Goal: Transaction & Acquisition: Subscribe to service/newsletter

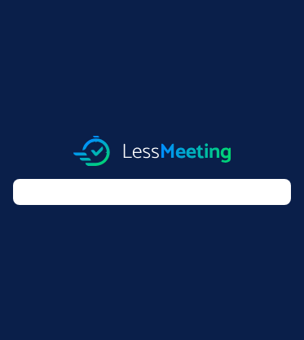
click at [151, 150] on img at bounding box center [152, 151] width 158 height 30
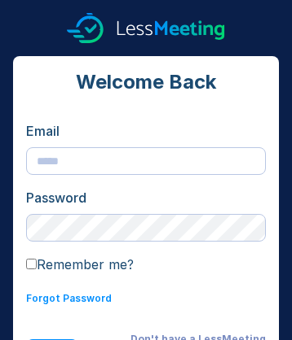
scroll to position [36, 0]
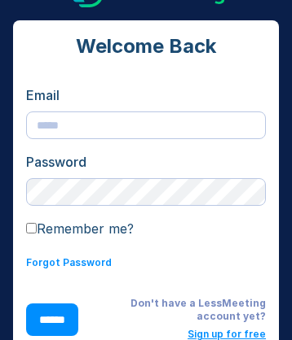
click at [226, 334] on link "Sign up for free" at bounding box center [226, 334] width 78 height 12
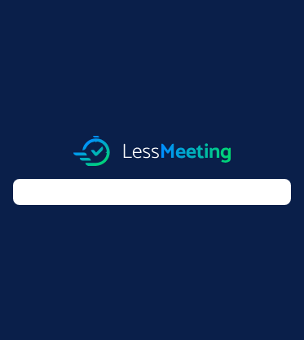
click at [151, 150] on img at bounding box center [152, 151] width 158 height 30
